Goal: Information Seeking & Learning: Learn about a topic

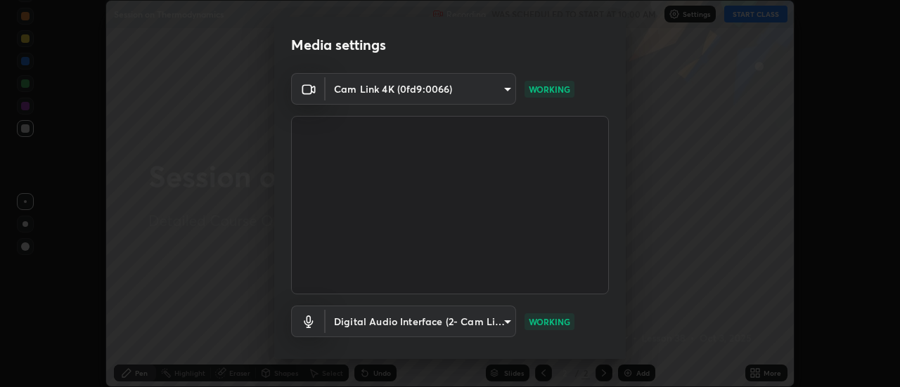
scroll to position [74, 0]
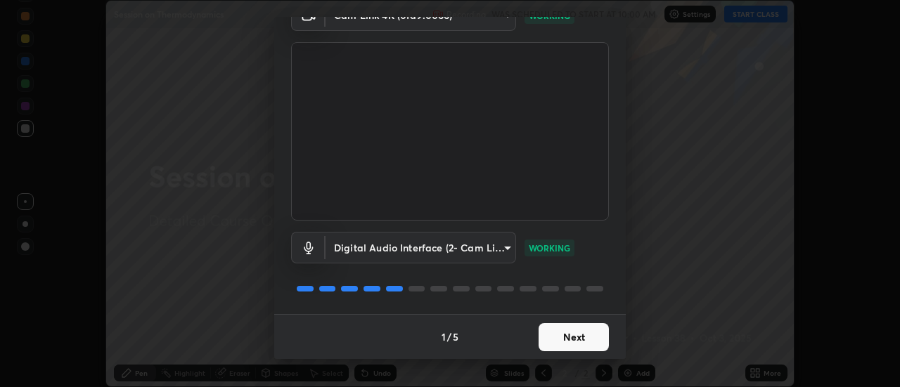
click at [595, 326] on button "Next" at bounding box center [573, 337] width 70 height 28
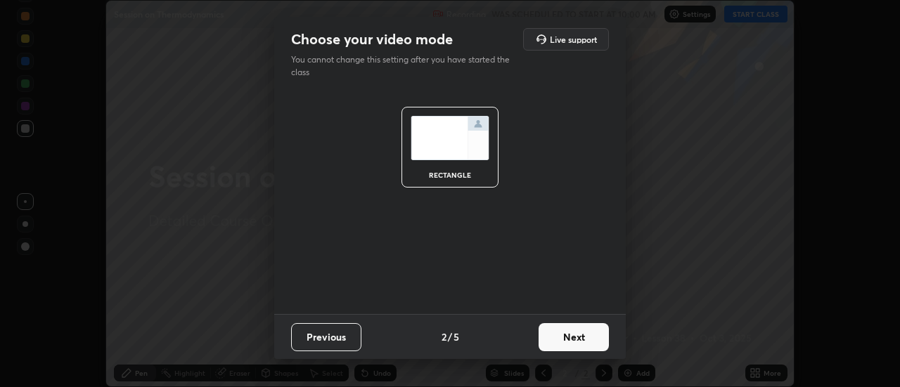
click at [593, 337] on button "Next" at bounding box center [573, 337] width 70 height 28
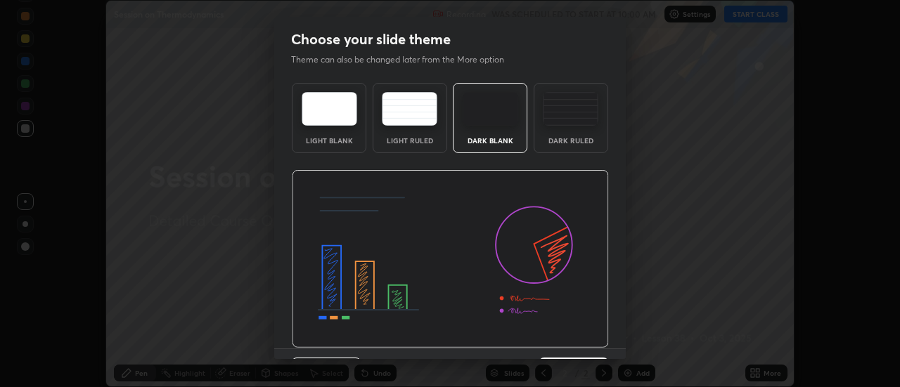
scroll to position [34, 0]
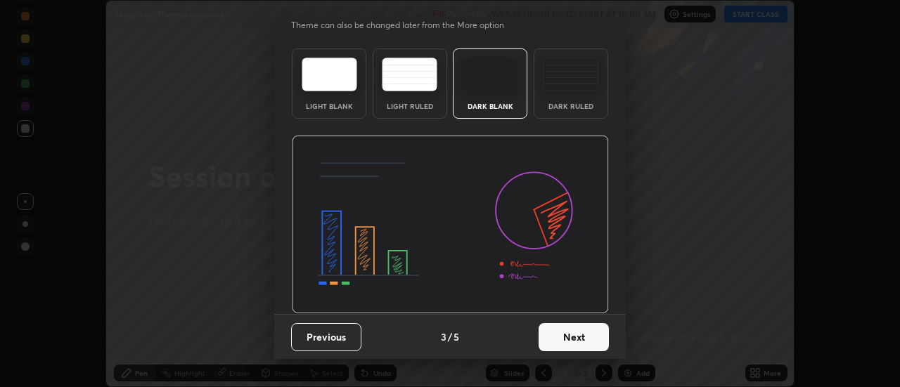
click at [578, 332] on button "Next" at bounding box center [573, 337] width 70 height 28
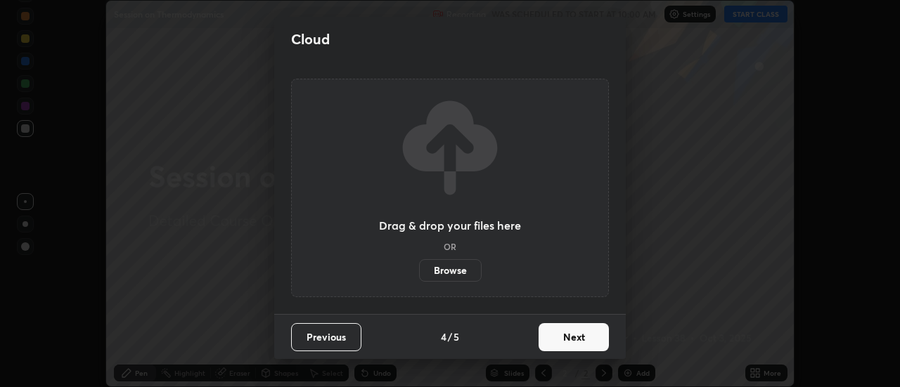
click at [580, 339] on button "Next" at bounding box center [573, 337] width 70 height 28
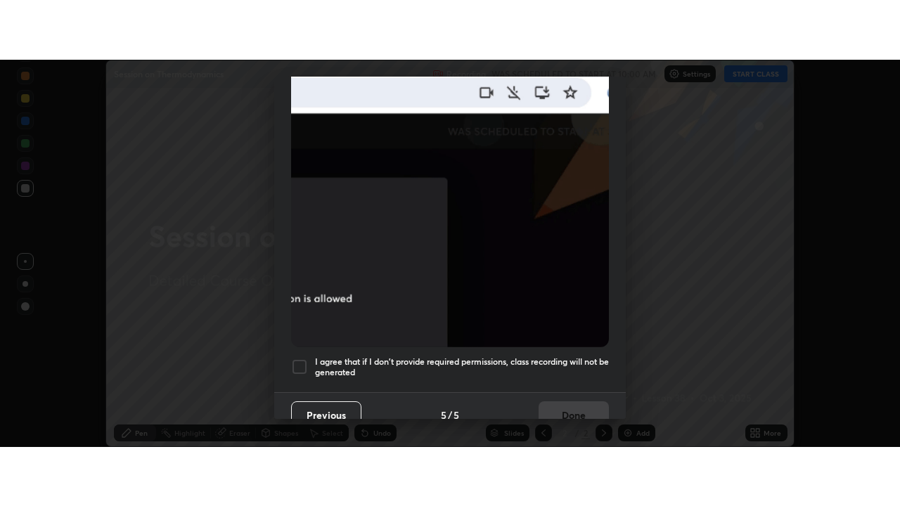
scroll to position [361, 0]
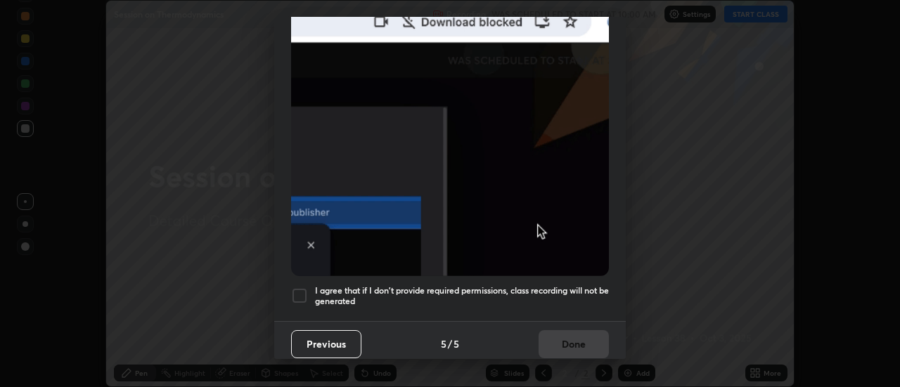
click at [572, 290] on h5 "I agree that if I don't provide required permissions, class recording will not …" at bounding box center [462, 296] width 294 height 22
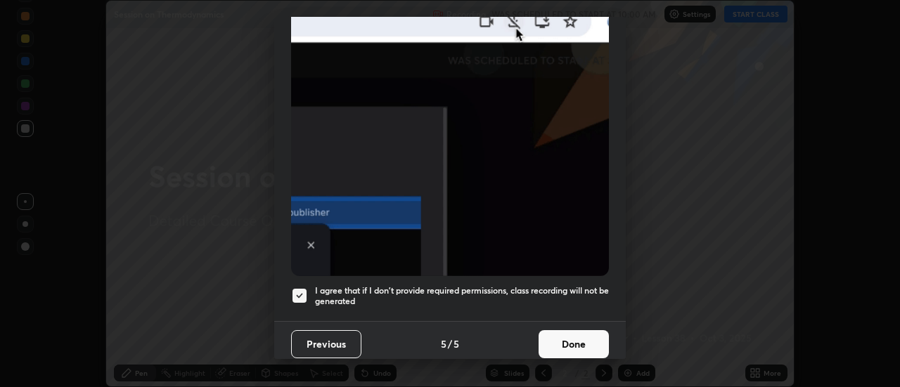
click at [575, 340] on button "Done" at bounding box center [573, 344] width 70 height 28
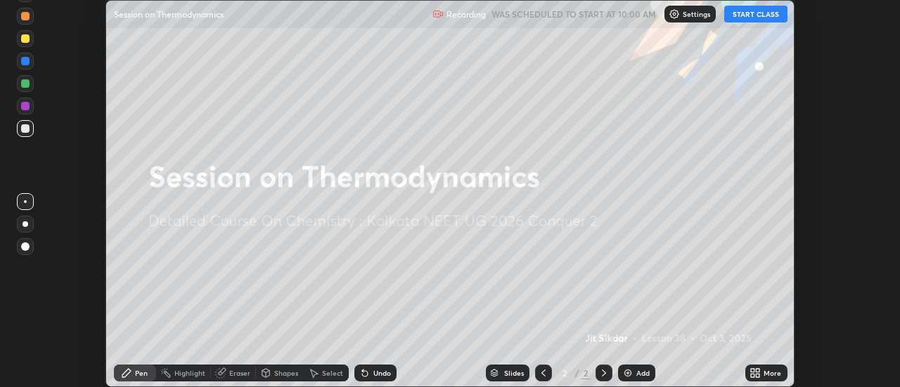
click at [758, 15] on button "START CLASS" at bounding box center [755, 14] width 63 height 17
click at [765, 370] on div "More" at bounding box center [772, 373] width 18 height 7
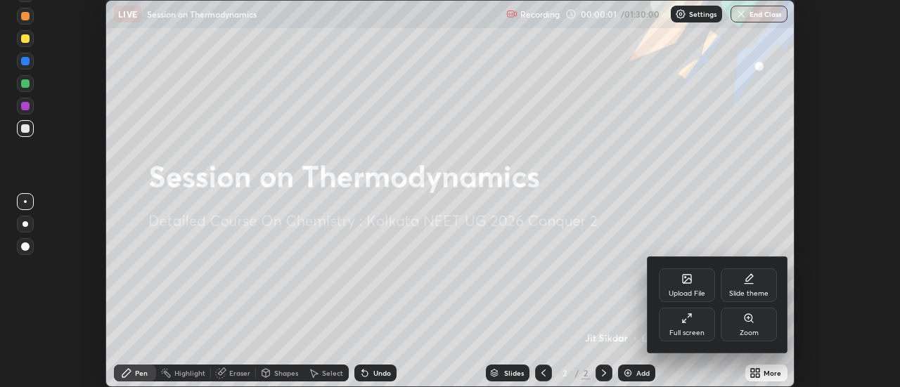
click at [711, 316] on div "Full screen" at bounding box center [687, 325] width 56 height 34
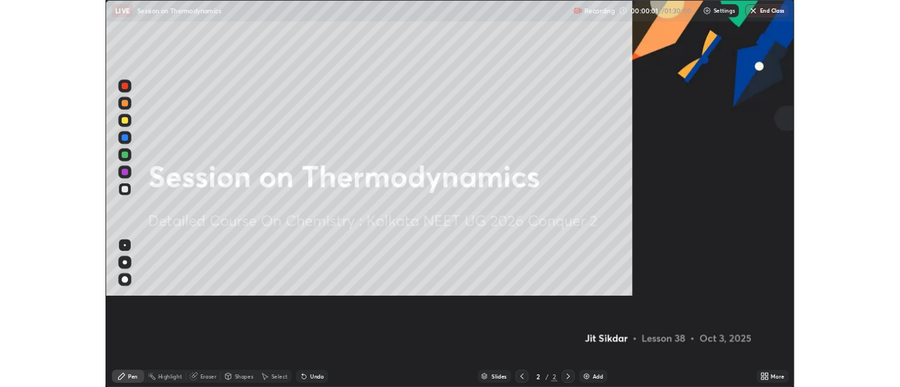
scroll to position [506, 900]
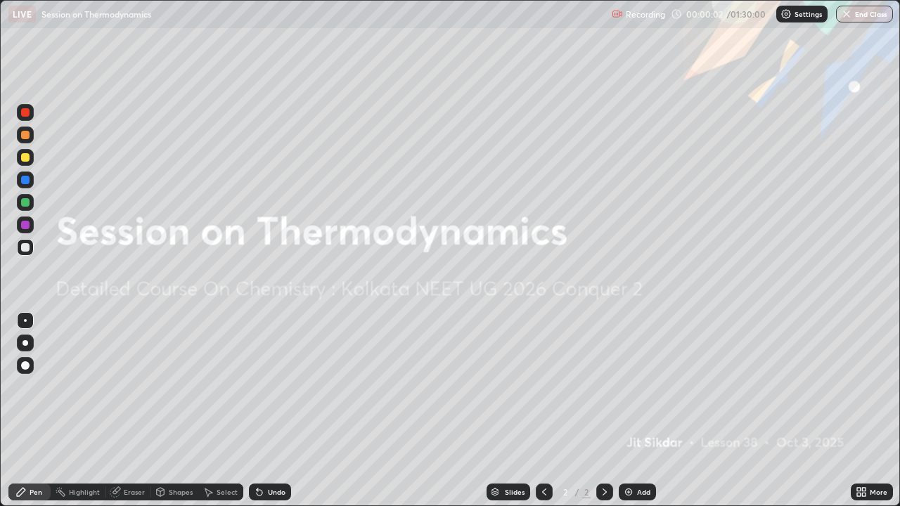
click at [633, 387] on div "Add" at bounding box center [637, 492] width 37 height 17
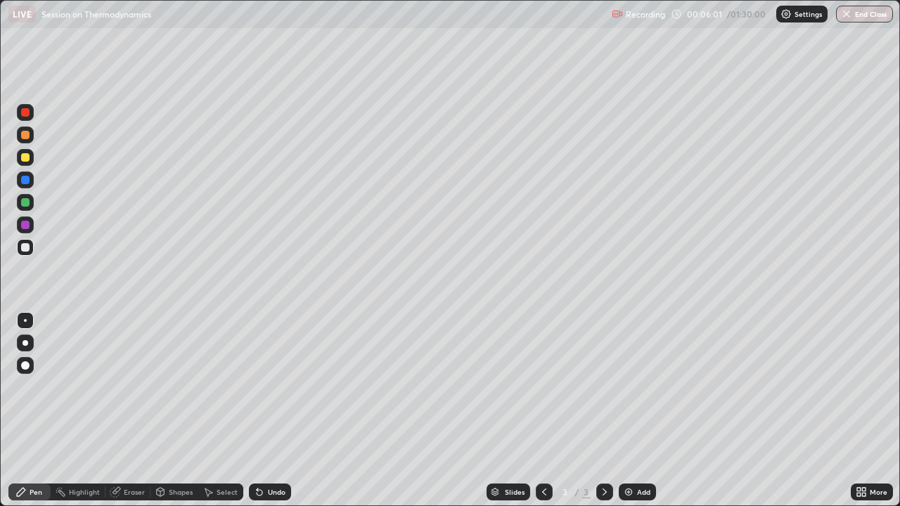
click at [25, 159] on div at bounding box center [25, 157] width 8 height 8
click at [22, 250] on div at bounding box center [25, 247] width 8 height 8
click at [30, 157] on div at bounding box center [25, 157] width 17 height 17
click at [26, 202] on div at bounding box center [25, 202] width 8 height 8
click at [26, 247] on div at bounding box center [25, 247] width 8 height 8
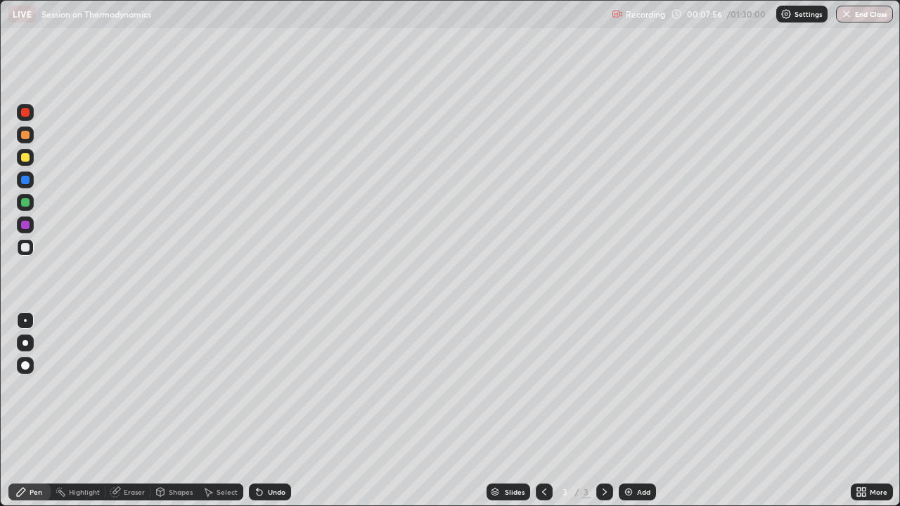
click at [27, 153] on div at bounding box center [25, 157] width 8 height 8
click at [25, 250] on div at bounding box center [25, 247] width 8 height 8
click at [20, 247] on div at bounding box center [25, 247] width 17 height 17
click at [629, 387] on div "Add" at bounding box center [637, 492] width 37 height 17
click at [632, 387] on img at bounding box center [628, 491] width 11 height 11
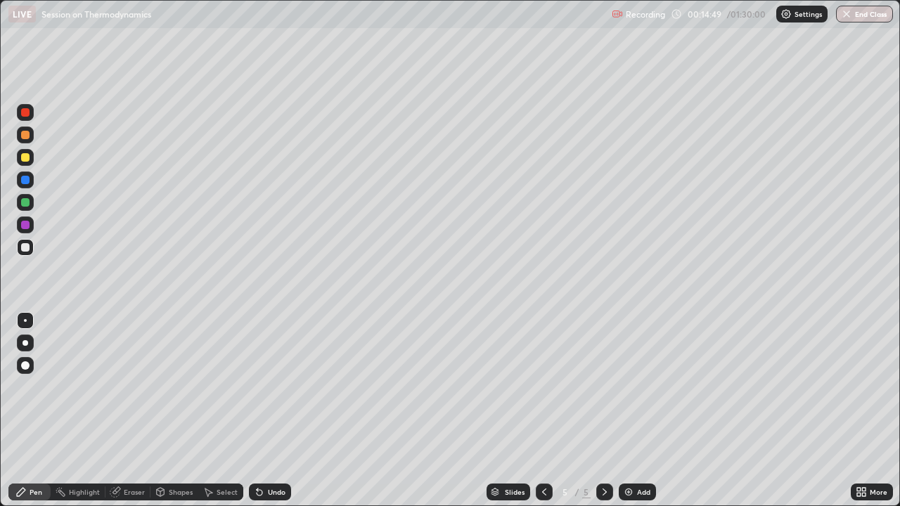
click at [29, 202] on div at bounding box center [25, 202] width 8 height 8
click at [28, 242] on div at bounding box center [25, 247] width 17 height 17
click at [544, 387] on icon at bounding box center [543, 491] width 11 height 11
click at [603, 387] on icon at bounding box center [604, 491] width 11 height 11
click at [24, 204] on div at bounding box center [25, 202] width 8 height 8
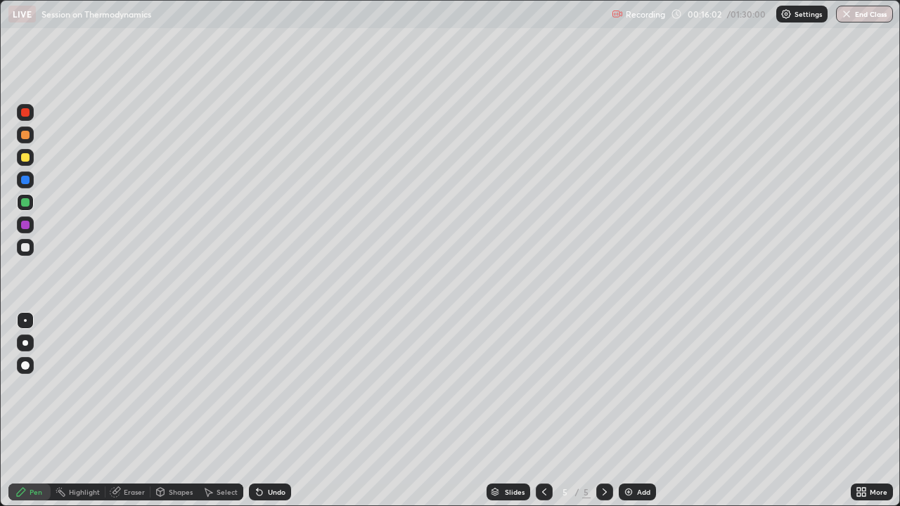
click at [30, 245] on div at bounding box center [25, 247] width 17 height 17
click at [27, 205] on div at bounding box center [25, 202] width 8 height 8
click at [30, 257] on div at bounding box center [25, 247] width 17 height 22
click at [647, 387] on div "Add" at bounding box center [637, 492] width 37 height 17
click at [28, 200] on div at bounding box center [25, 202] width 8 height 8
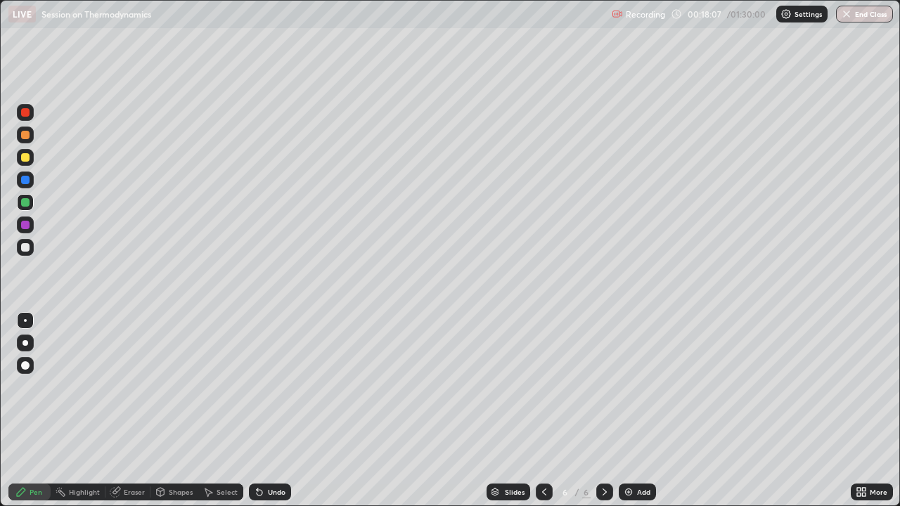
click at [28, 244] on div at bounding box center [25, 247] width 8 height 8
click at [32, 245] on div at bounding box center [25, 247] width 17 height 17
click at [26, 157] on div at bounding box center [25, 157] width 8 height 8
click at [34, 248] on div at bounding box center [25, 247] width 22 height 22
click at [542, 387] on icon at bounding box center [543, 491] width 11 height 11
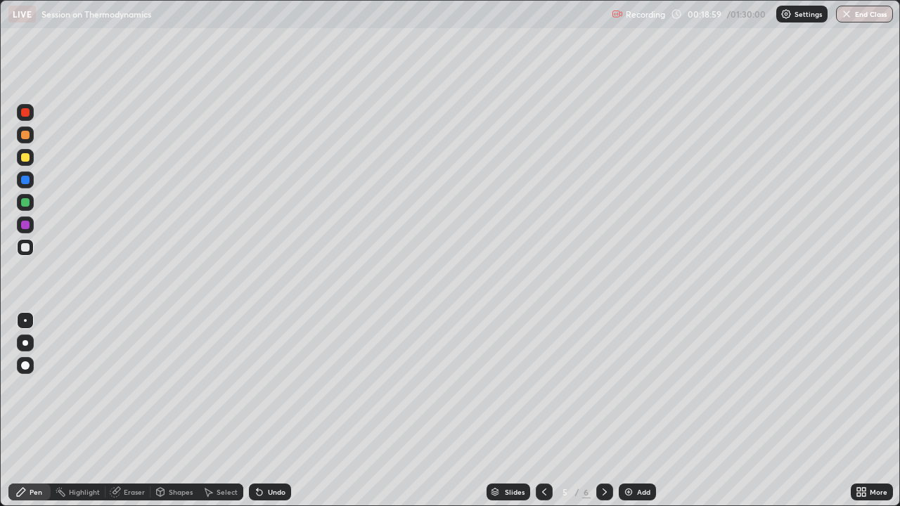
click at [543, 387] on icon at bounding box center [543, 491] width 11 height 11
click at [543, 387] on icon at bounding box center [544, 492] width 4 height 7
click at [603, 387] on icon at bounding box center [604, 491] width 11 height 11
click at [601, 387] on icon at bounding box center [604, 491] width 11 height 11
click at [603, 387] on icon at bounding box center [604, 491] width 11 height 11
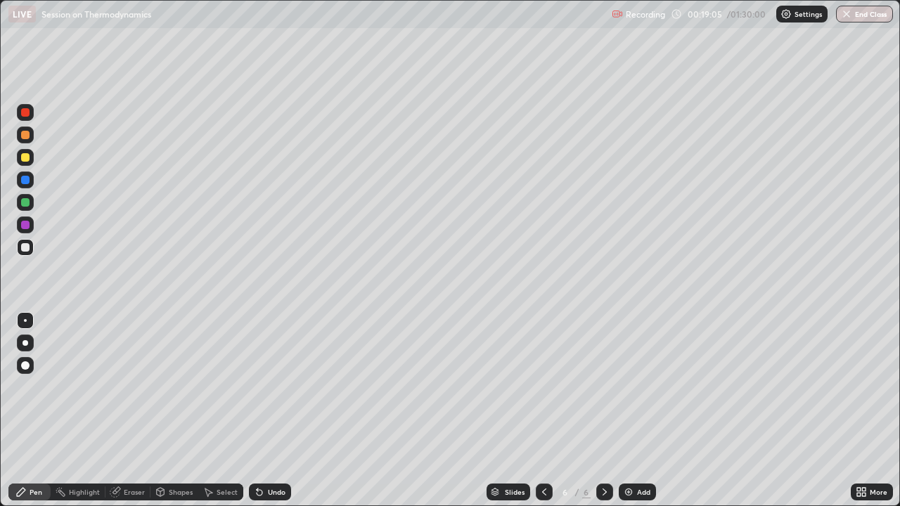
click at [601, 387] on icon at bounding box center [604, 491] width 11 height 11
click at [26, 159] on div at bounding box center [25, 157] width 8 height 8
click at [29, 247] on div at bounding box center [25, 247] width 8 height 8
click at [630, 387] on div "Add" at bounding box center [637, 492] width 37 height 17
click at [32, 201] on div at bounding box center [25, 202] width 17 height 17
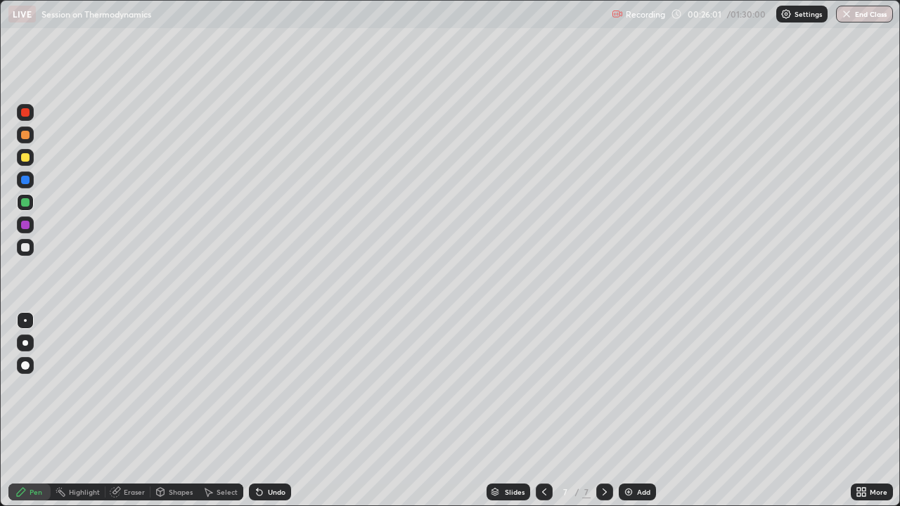
click at [31, 247] on div at bounding box center [25, 247] width 17 height 17
click at [540, 387] on div at bounding box center [544, 492] width 17 height 28
click at [544, 387] on div at bounding box center [544, 492] width 17 height 17
click at [538, 387] on icon at bounding box center [543, 491] width 11 height 11
click at [536, 387] on div at bounding box center [544, 492] width 17 height 17
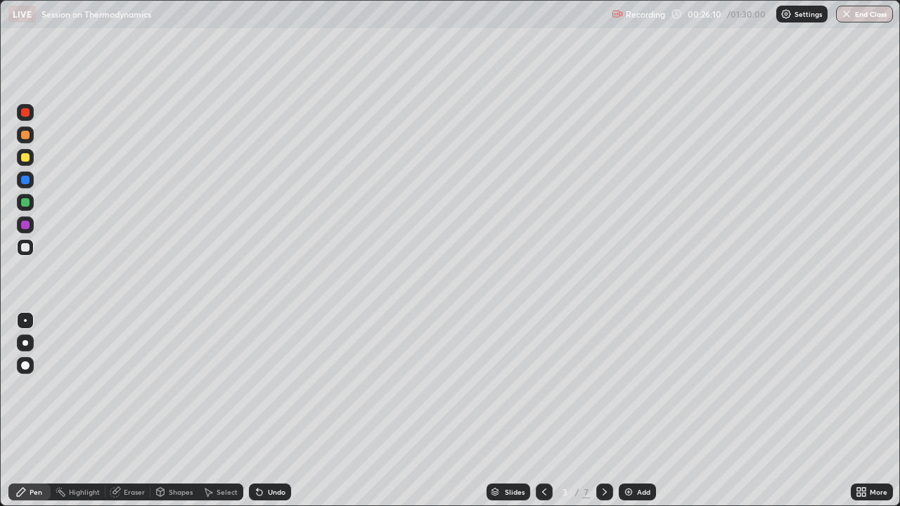
click at [26, 202] on div at bounding box center [25, 202] width 8 height 8
click at [602, 387] on icon at bounding box center [604, 492] width 4 height 7
click at [603, 387] on icon at bounding box center [604, 491] width 11 height 11
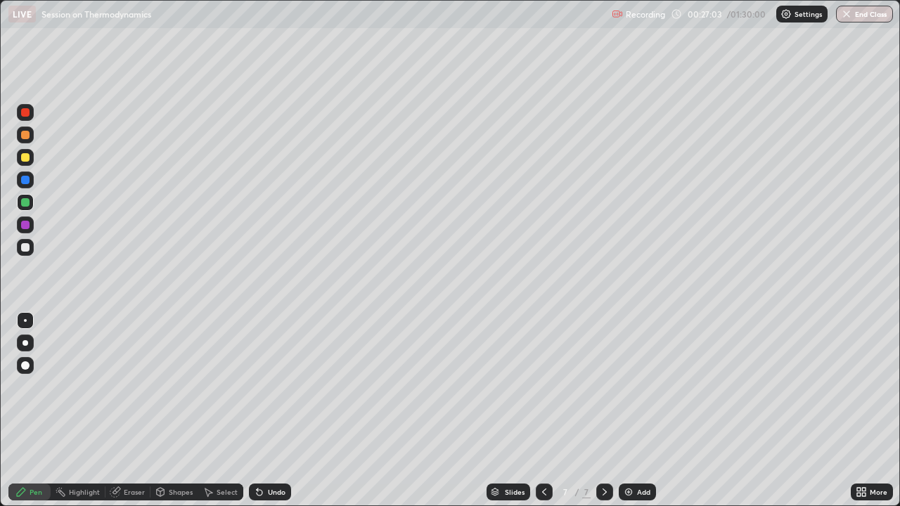
click at [27, 243] on div at bounding box center [25, 247] width 17 height 17
click at [29, 198] on div at bounding box center [25, 202] width 17 height 17
click at [25, 250] on div at bounding box center [25, 247] width 8 height 8
click at [272, 387] on div "Undo" at bounding box center [277, 492] width 18 height 7
click at [270, 387] on div "Undo" at bounding box center [277, 492] width 18 height 7
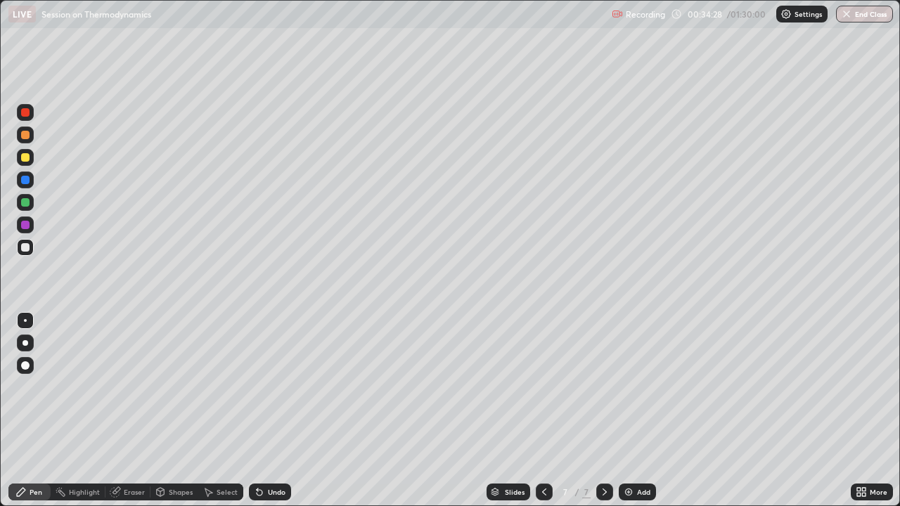
click at [624, 387] on img at bounding box center [628, 491] width 11 height 11
click at [264, 387] on div "Undo" at bounding box center [270, 492] width 42 height 17
click at [637, 387] on div "Add" at bounding box center [643, 492] width 13 height 7
click at [273, 387] on div "Undo" at bounding box center [277, 492] width 18 height 7
click at [273, 387] on div "Undo" at bounding box center [270, 492] width 42 height 17
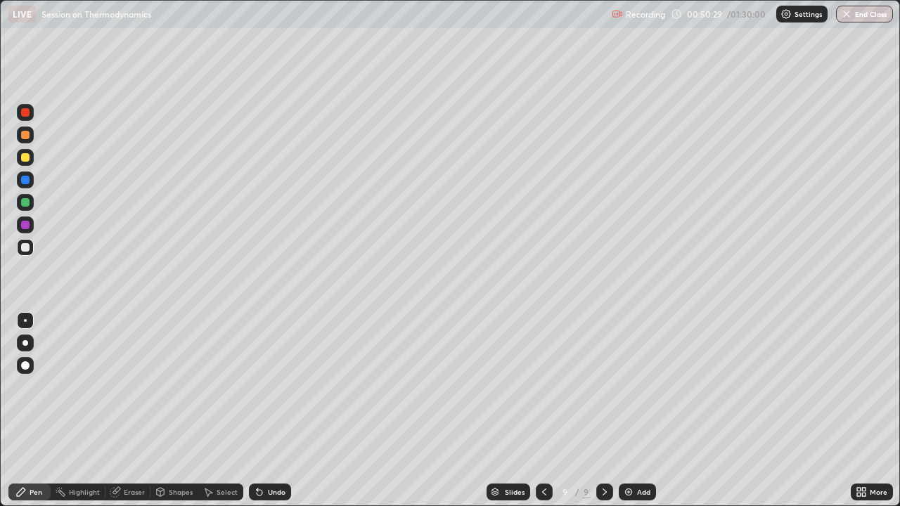
click at [264, 387] on div "Undo" at bounding box center [270, 492] width 42 height 17
click at [262, 387] on div "Undo" at bounding box center [270, 492] width 42 height 17
click at [650, 387] on div "Add" at bounding box center [637, 492] width 37 height 17
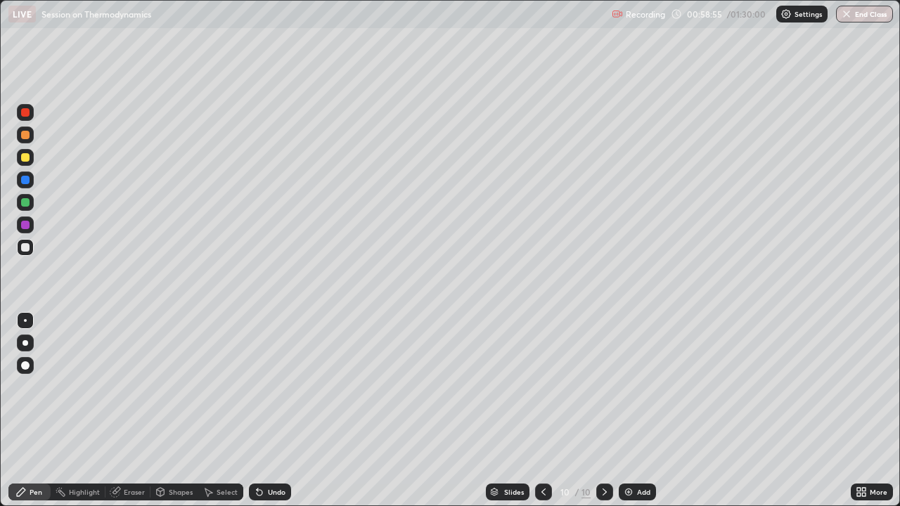
click at [640, 387] on div "Add" at bounding box center [637, 492] width 37 height 17
click at [30, 156] on div at bounding box center [25, 157] width 17 height 17
click at [22, 247] on div at bounding box center [25, 247] width 8 height 8
click at [27, 202] on div at bounding box center [25, 202] width 8 height 8
click at [29, 250] on div at bounding box center [25, 247] width 8 height 8
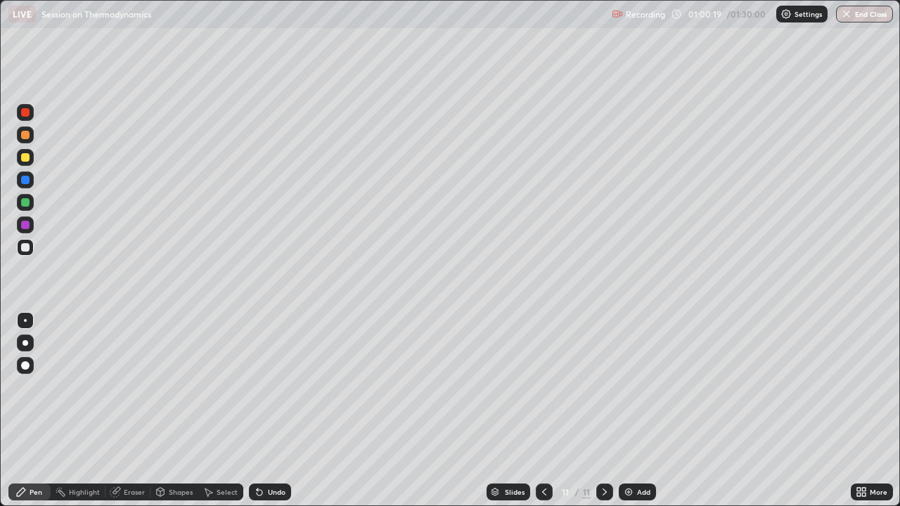
click at [27, 203] on div at bounding box center [25, 202] width 8 height 8
click at [22, 248] on div at bounding box center [25, 247] width 8 height 8
click at [24, 207] on div at bounding box center [25, 202] width 17 height 17
click at [27, 247] on div at bounding box center [25, 247] width 8 height 8
click at [628, 387] on img at bounding box center [628, 491] width 11 height 11
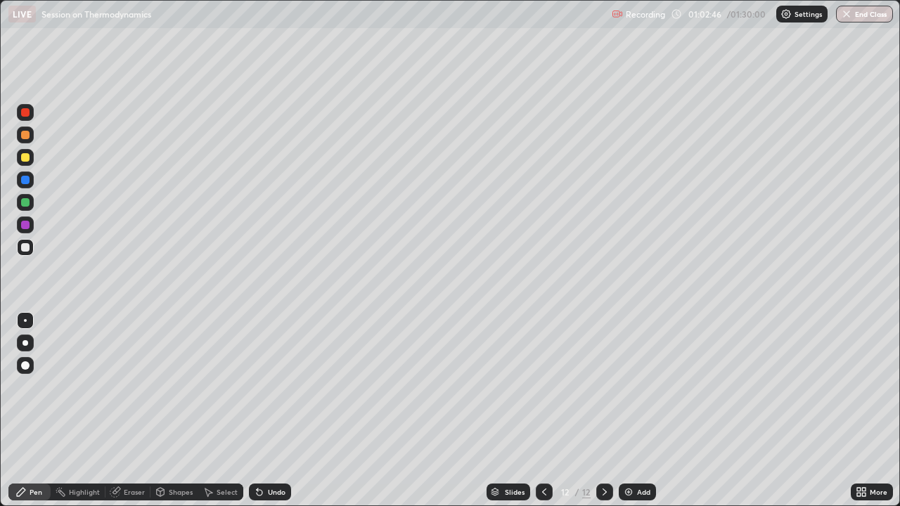
click at [23, 200] on div at bounding box center [25, 202] width 8 height 8
click at [25, 250] on div at bounding box center [25, 247] width 8 height 8
click at [28, 205] on div at bounding box center [25, 202] width 8 height 8
click at [31, 250] on div at bounding box center [25, 247] width 17 height 17
click at [639, 387] on div "Add" at bounding box center [643, 492] width 13 height 7
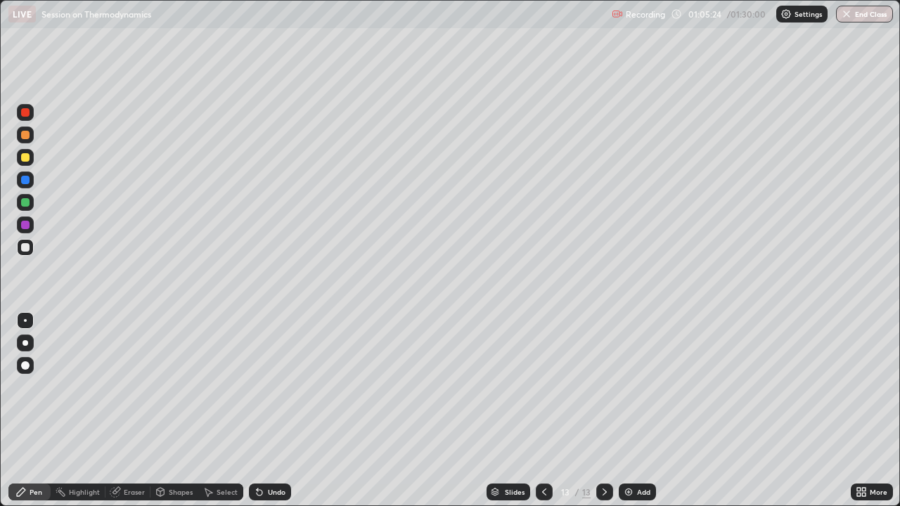
click at [27, 160] on div at bounding box center [25, 157] width 8 height 8
click at [26, 247] on div at bounding box center [25, 247] width 8 height 8
click at [130, 387] on div "Eraser" at bounding box center [134, 492] width 21 height 7
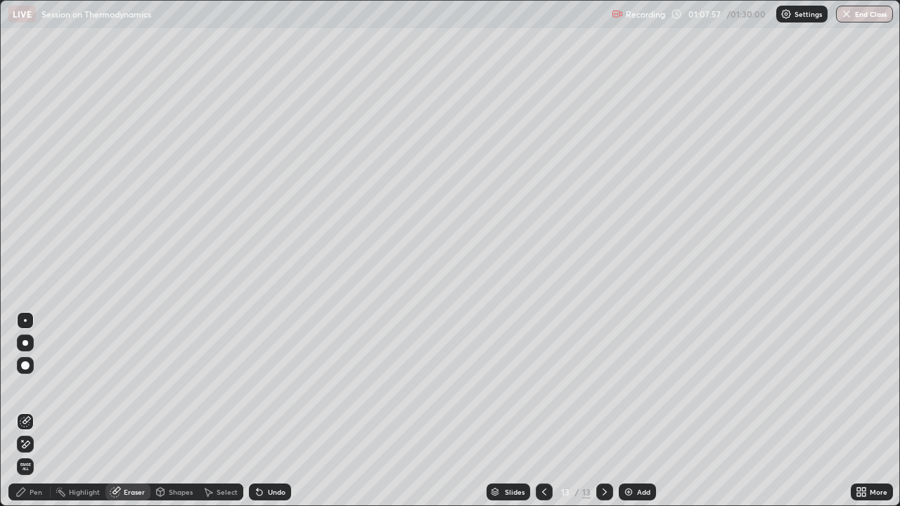
click at [36, 387] on div "Pen" at bounding box center [36, 492] width 13 height 7
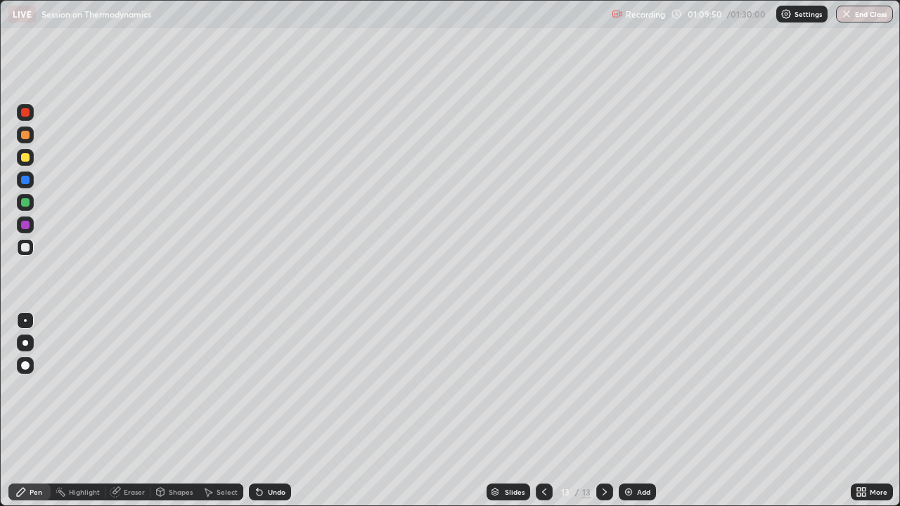
click at [645, 387] on div "Add" at bounding box center [643, 492] width 13 height 7
click at [128, 387] on div "Eraser" at bounding box center [134, 492] width 21 height 7
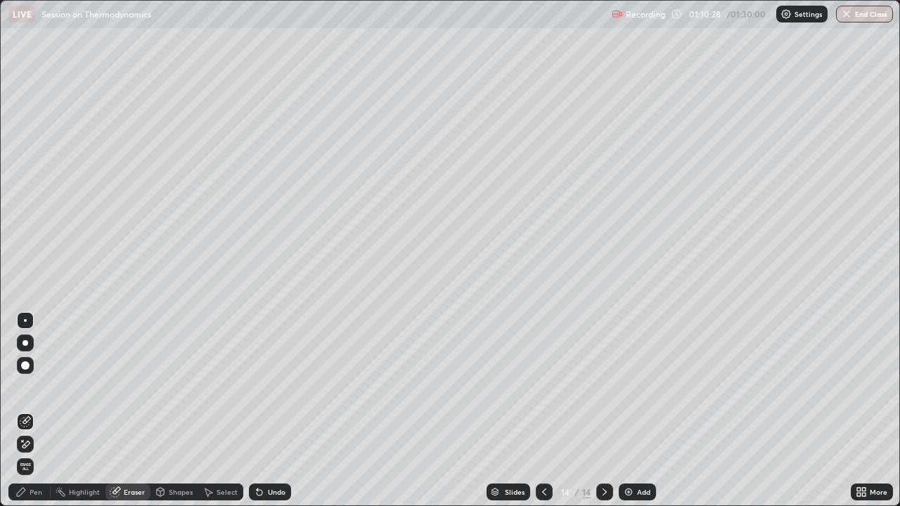
click at [32, 387] on div "Pen" at bounding box center [36, 492] width 13 height 7
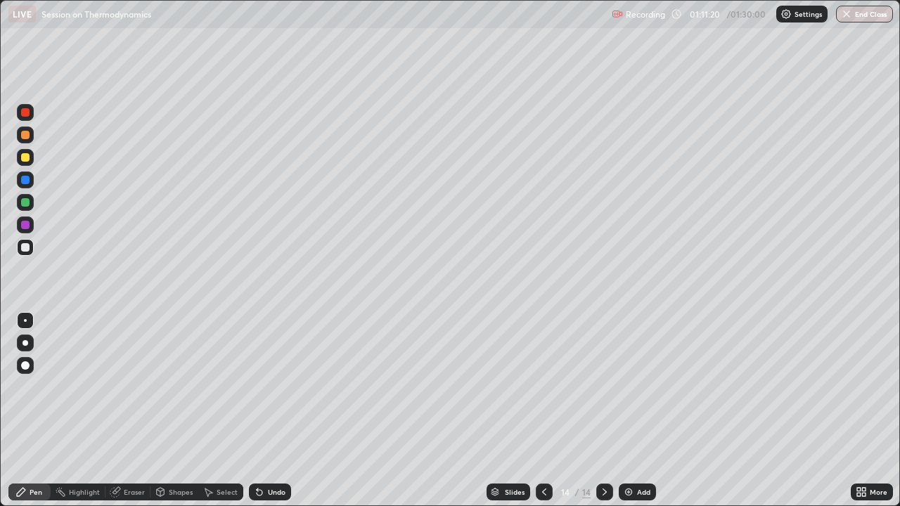
click at [278, 387] on div "Undo" at bounding box center [277, 492] width 18 height 7
click at [282, 387] on div "Undo" at bounding box center [270, 492] width 42 height 17
click at [269, 387] on div "Undo" at bounding box center [277, 492] width 18 height 7
click at [271, 387] on div "Undo" at bounding box center [270, 492] width 42 height 17
click at [272, 387] on div "Undo" at bounding box center [277, 492] width 18 height 7
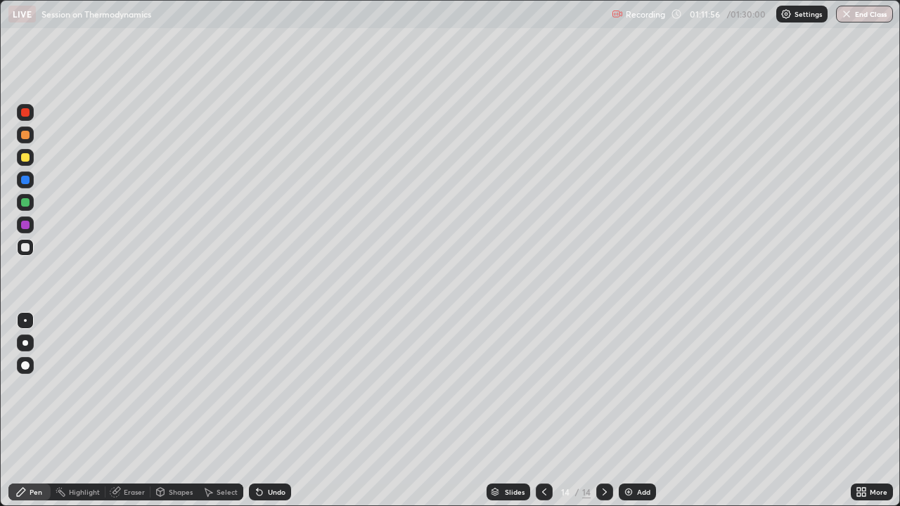
click at [273, 387] on div "Undo" at bounding box center [277, 492] width 18 height 7
click at [270, 387] on div "Undo" at bounding box center [277, 492] width 18 height 7
click at [277, 387] on div "Undo" at bounding box center [277, 492] width 18 height 7
click at [857, 6] on button "End Class" at bounding box center [864, 14] width 57 height 17
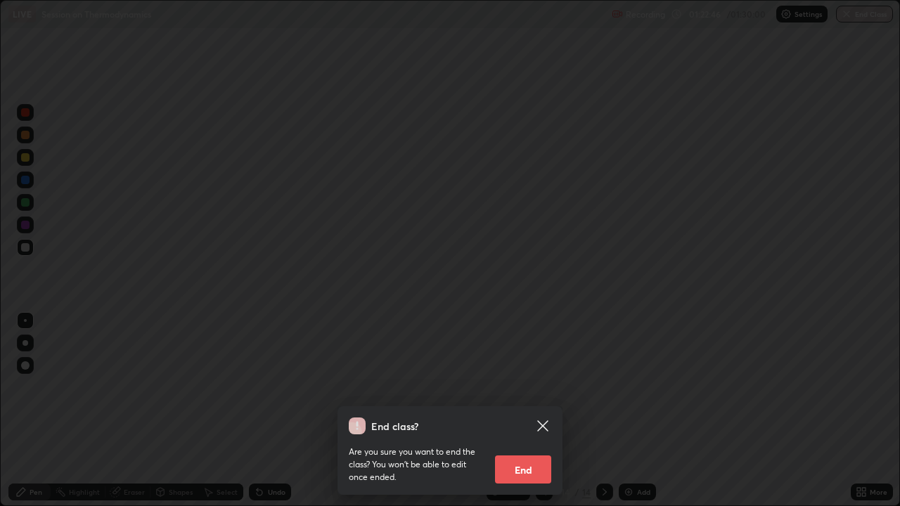
click at [528, 387] on button "End" at bounding box center [523, 470] width 56 height 28
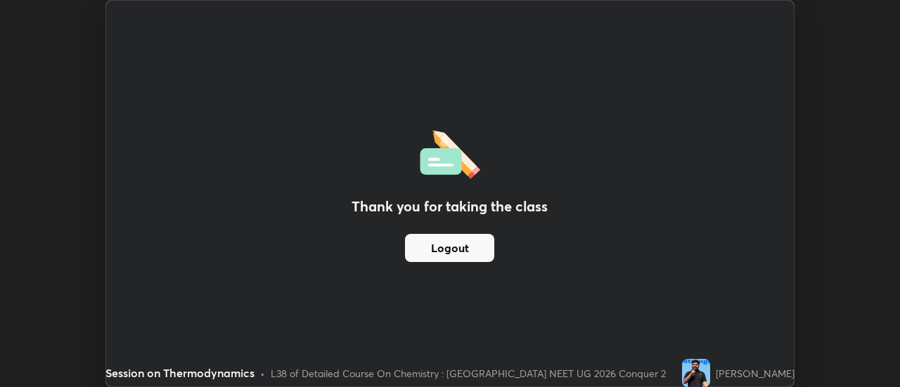
scroll to position [69909, 69396]
